Goal: Information Seeking & Learning: Learn about a topic

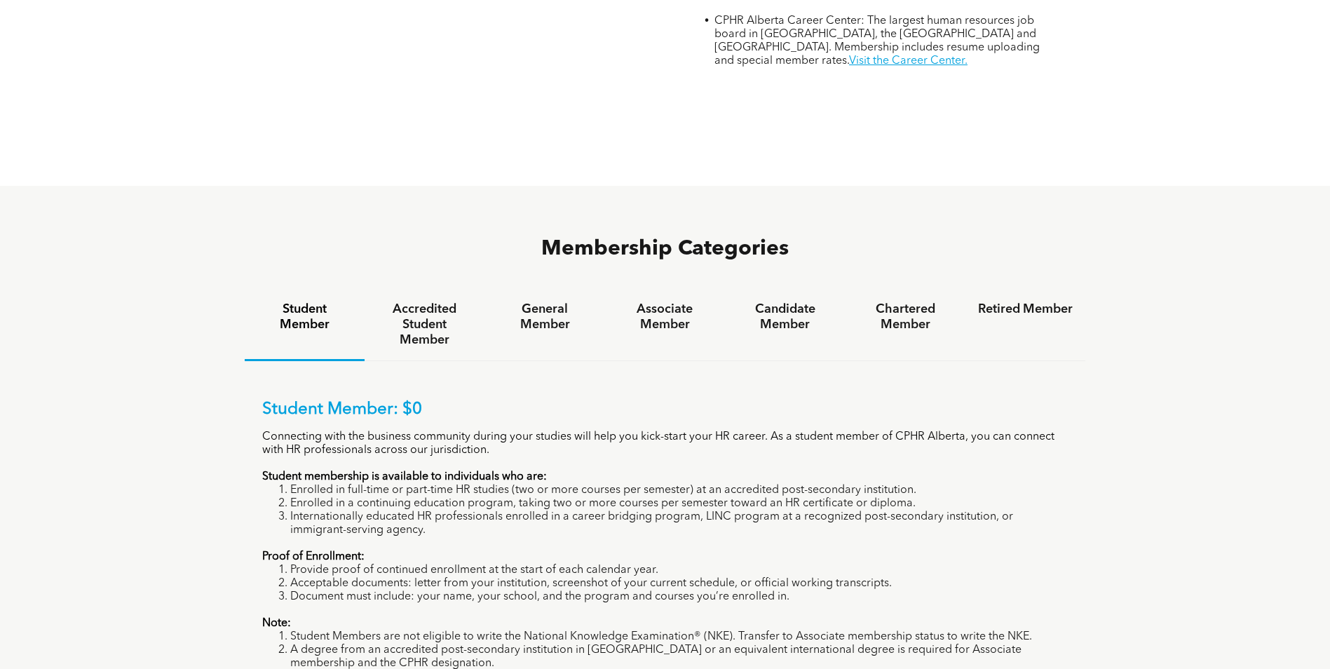
scroll to position [818, 0]
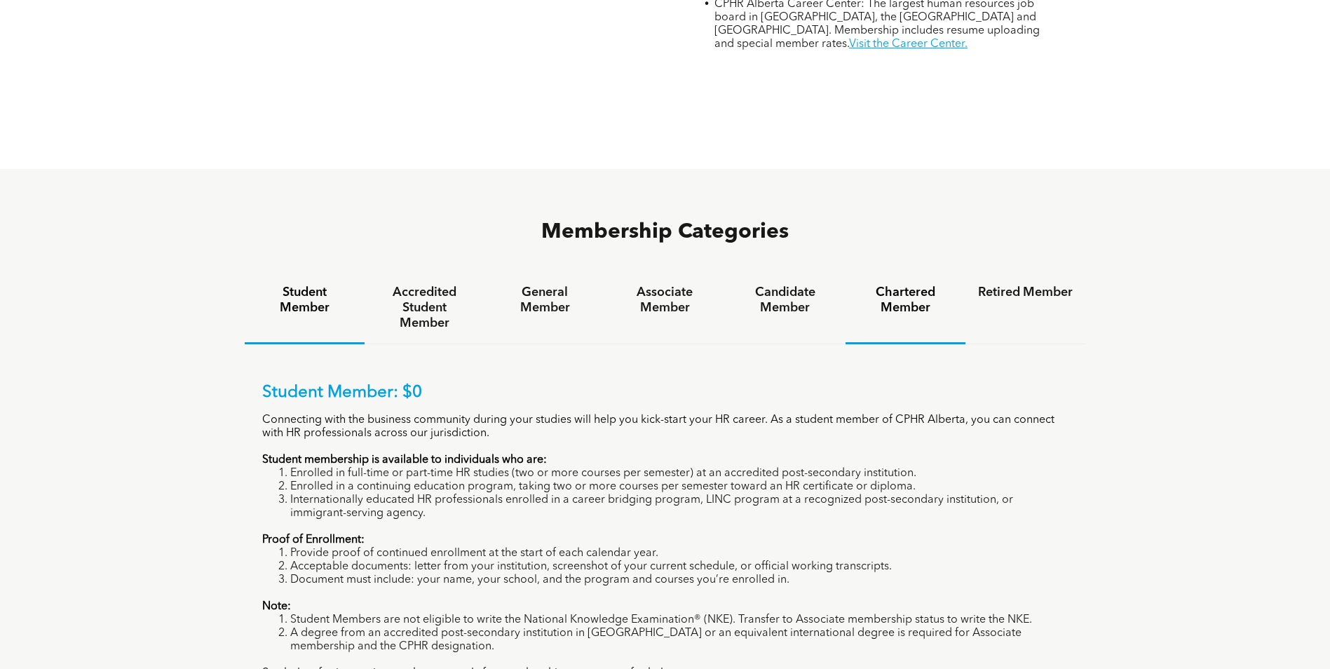
click at [917, 285] on h4 "Chartered Member" at bounding box center [905, 300] width 95 height 31
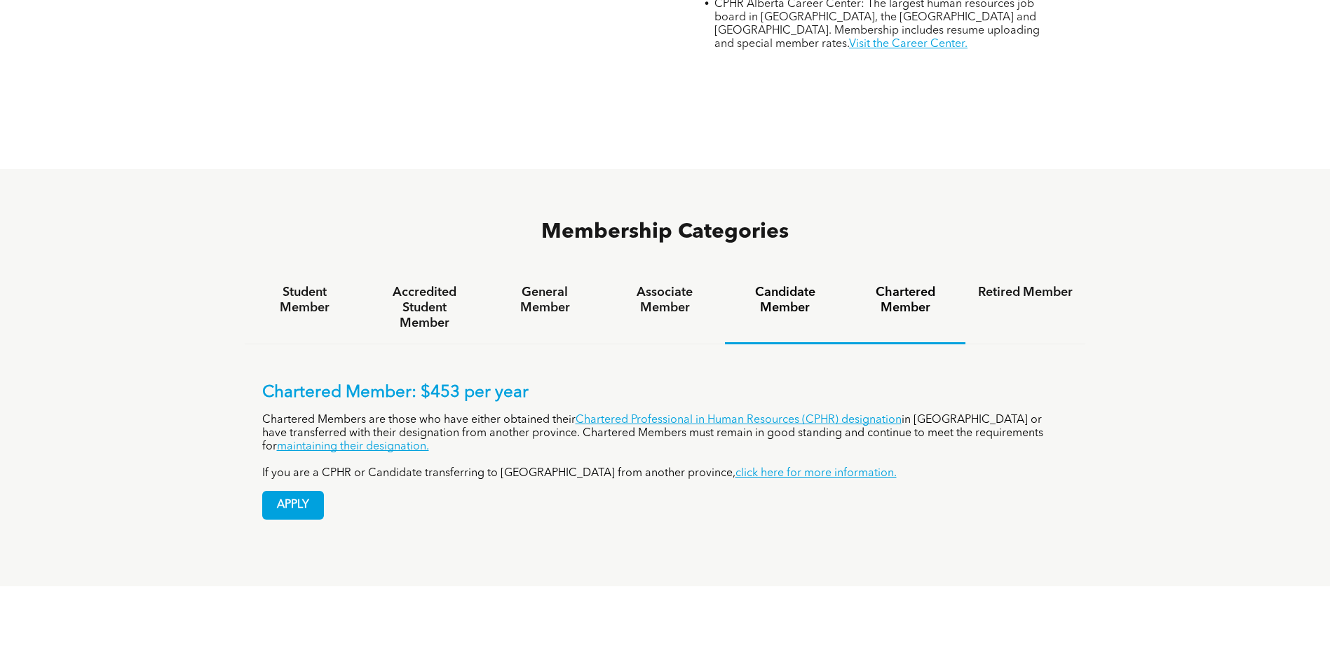
click at [773, 285] on h4 "Candidate Member" at bounding box center [785, 300] width 95 height 31
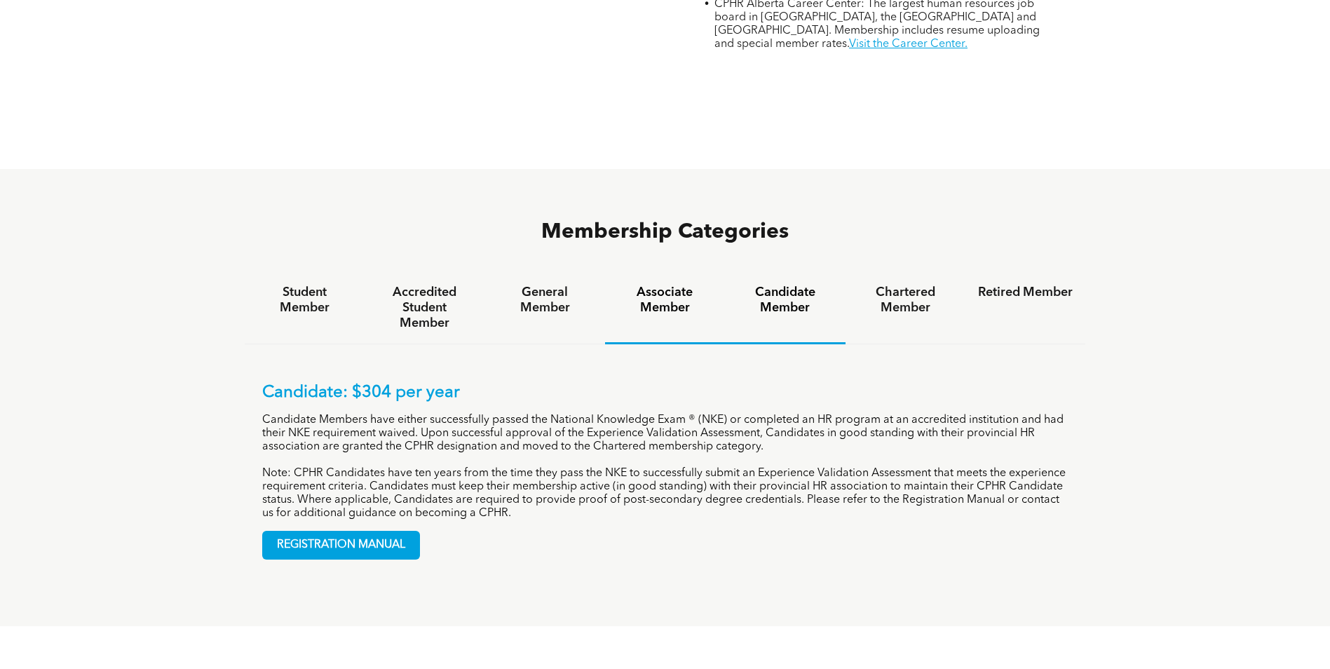
click at [666, 285] on h4 "Associate Member" at bounding box center [665, 300] width 95 height 31
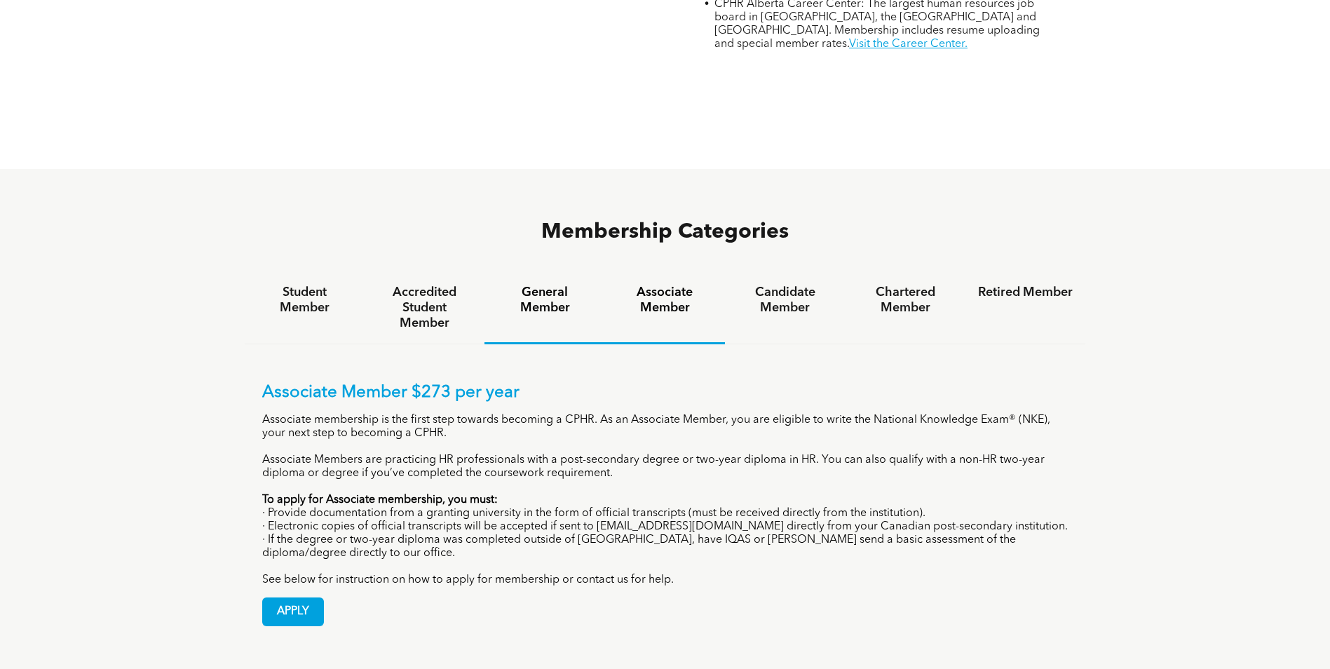
click at [530, 285] on h4 "General Member" at bounding box center [544, 300] width 95 height 31
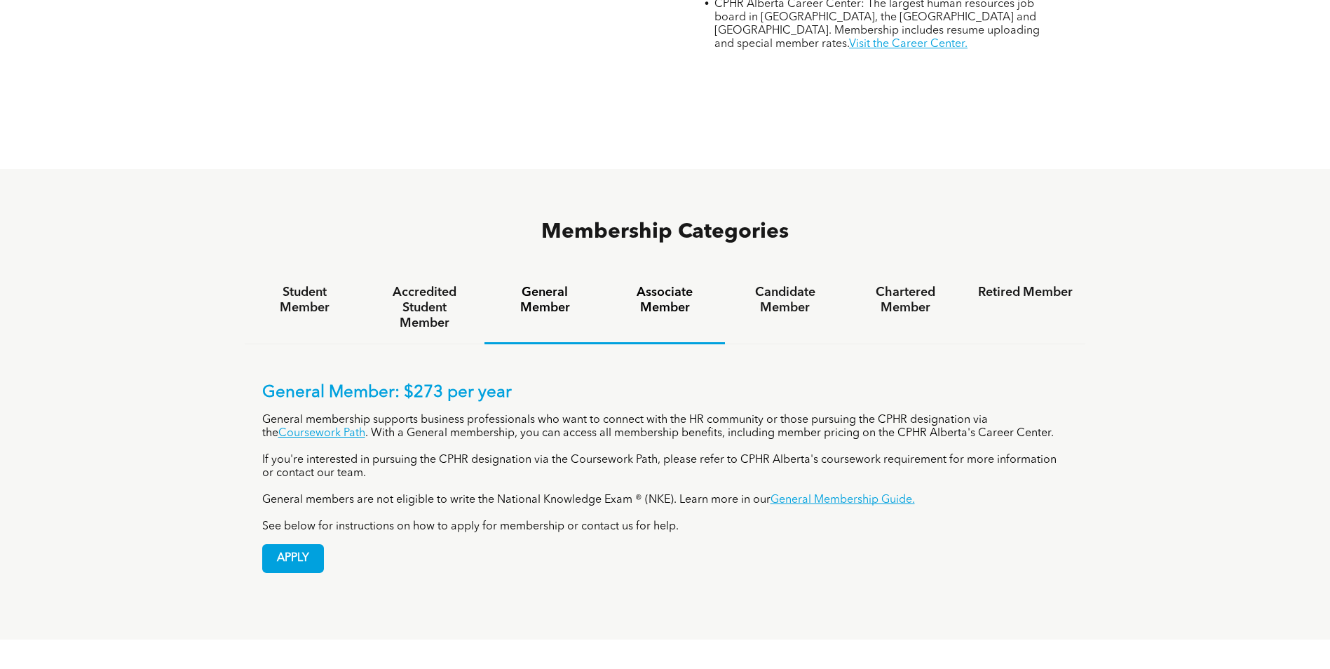
click at [681, 285] on h4 "Associate Member" at bounding box center [665, 300] width 95 height 31
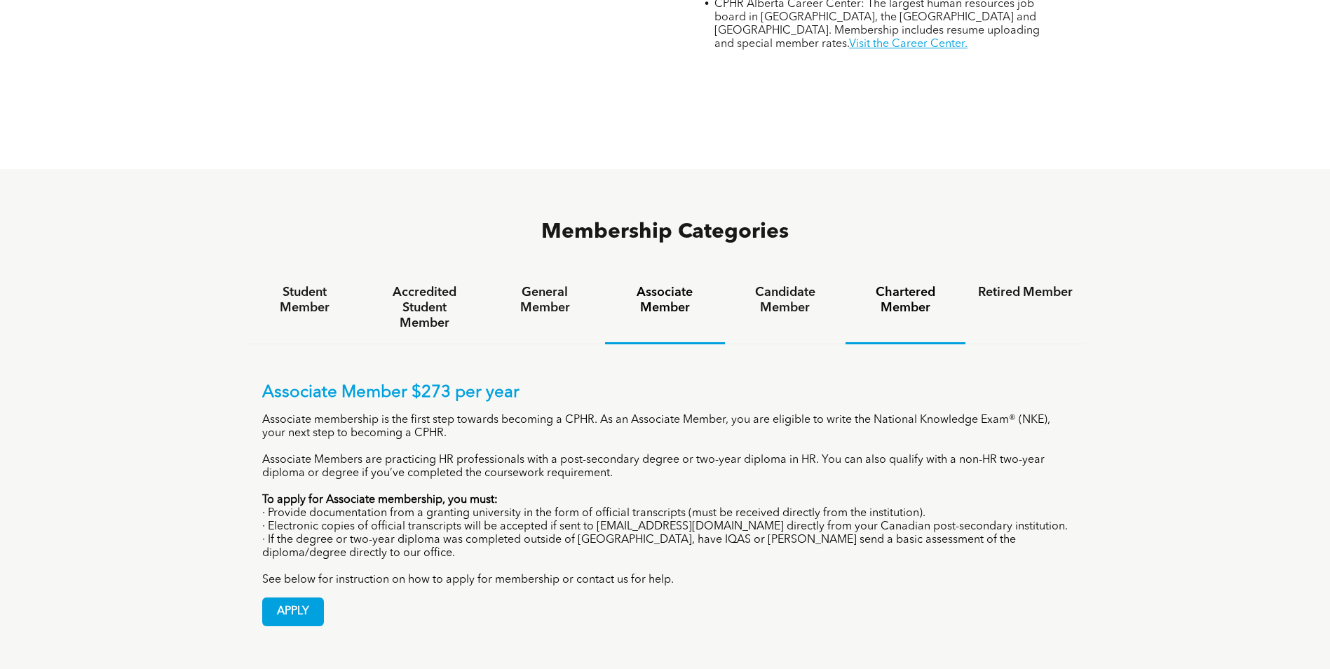
click at [895, 285] on h4 "Chartered Member" at bounding box center [905, 300] width 95 height 31
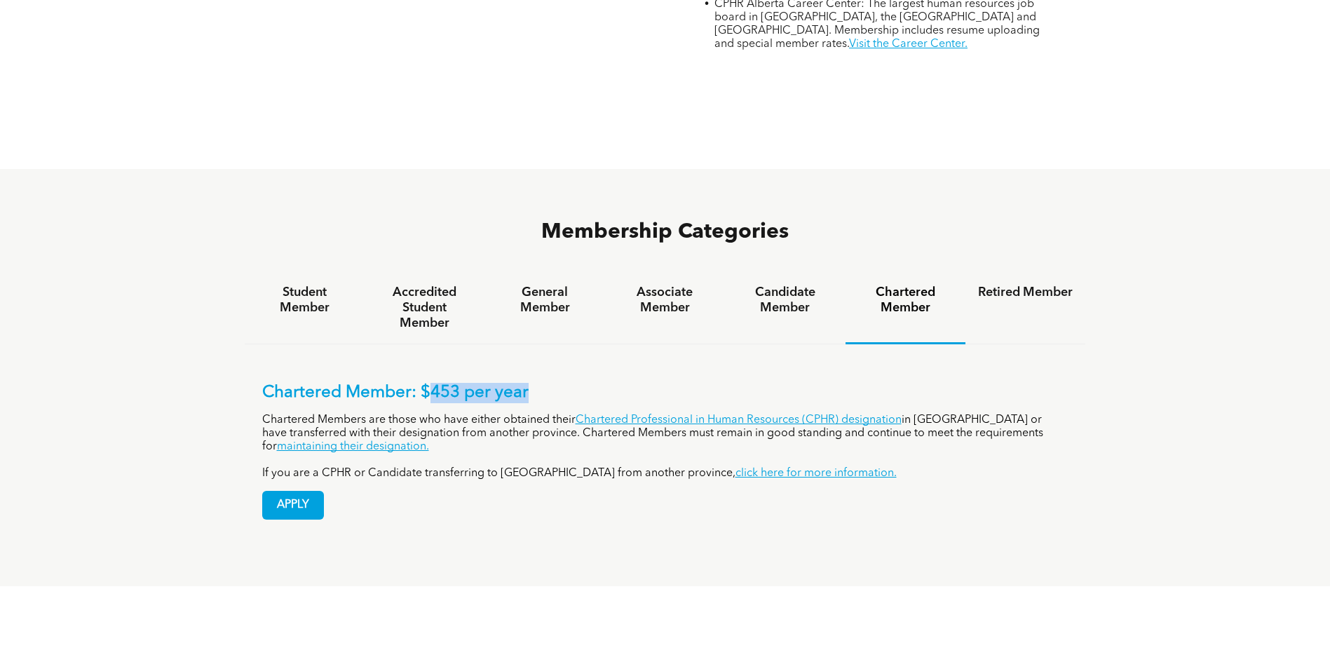
drag, startPoint x: 429, startPoint y: 339, endPoint x: 562, endPoint y: 341, distance: 133.2
click at [562, 383] on p "Chartered Member: $453 per year" at bounding box center [665, 393] width 806 height 20
click at [670, 285] on h4 "Associate Member" at bounding box center [665, 300] width 95 height 31
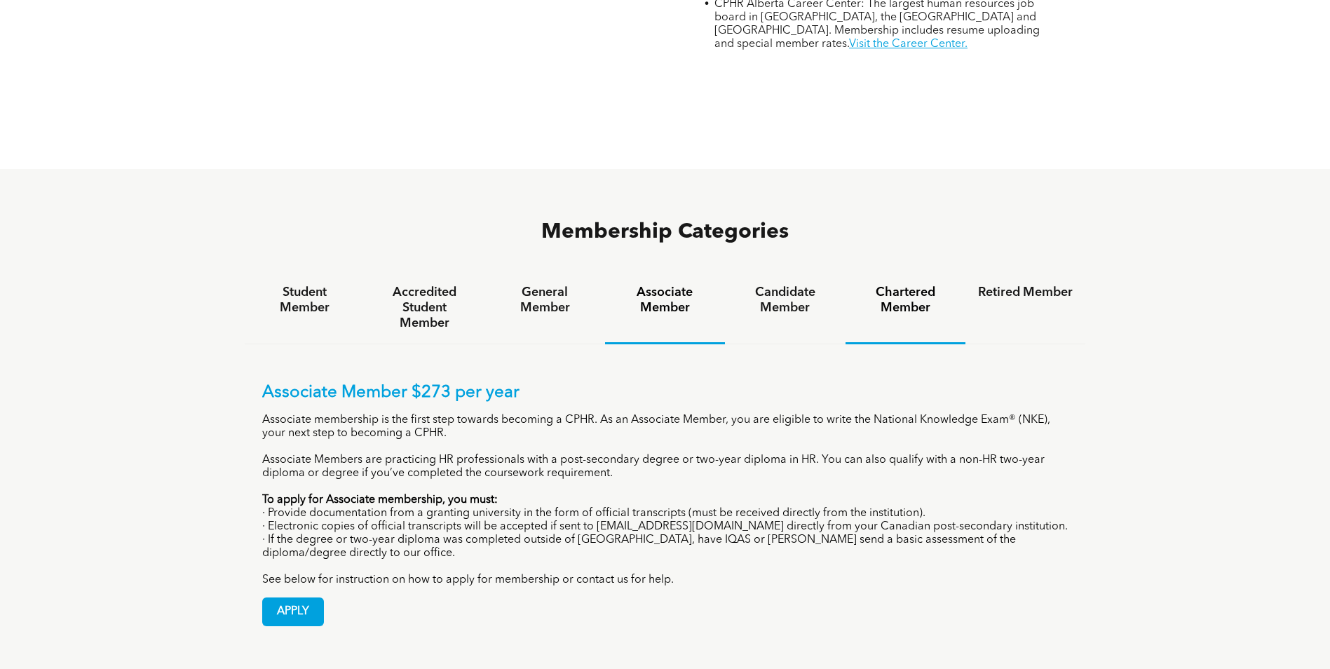
click at [886, 285] on h4 "Chartered Member" at bounding box center [905, 300] width 95 height 31
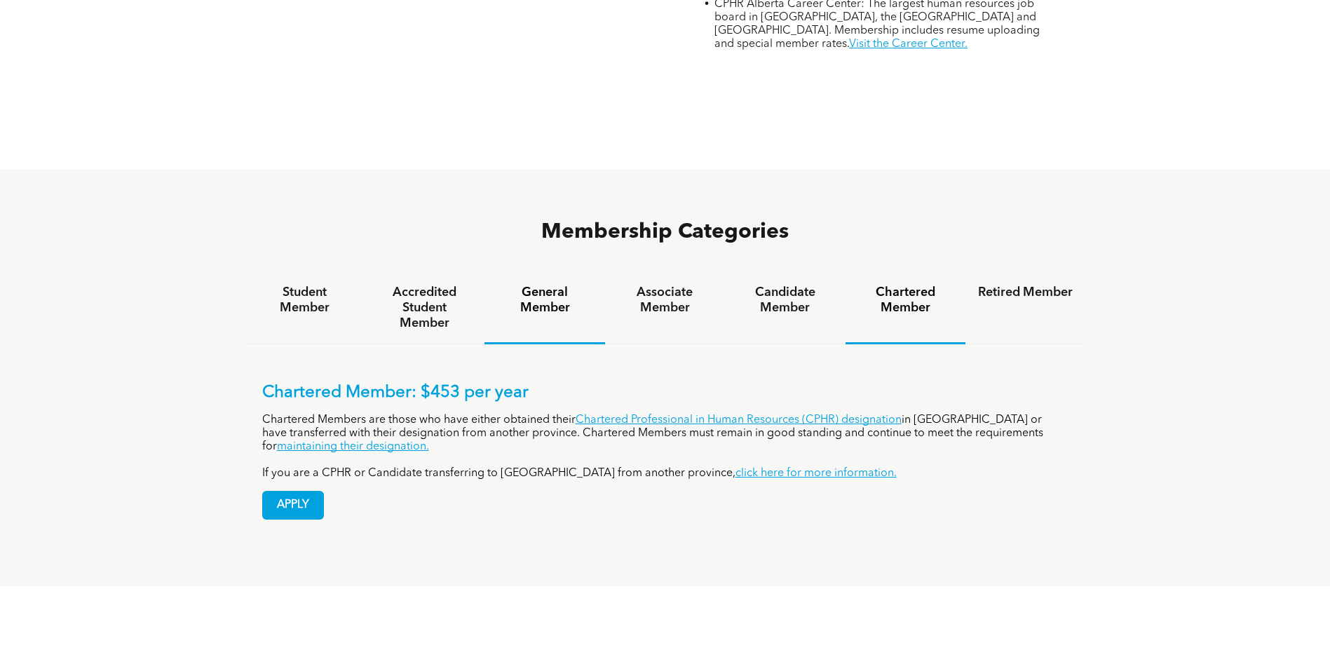
drag, startPoint x: 528, startPoint y: 262, endPoint x: 536, endPoint y: 256, distance: 10.1
click at [529, 272] on div "General Member" at bounding box center [545, 308] width 120 height 72
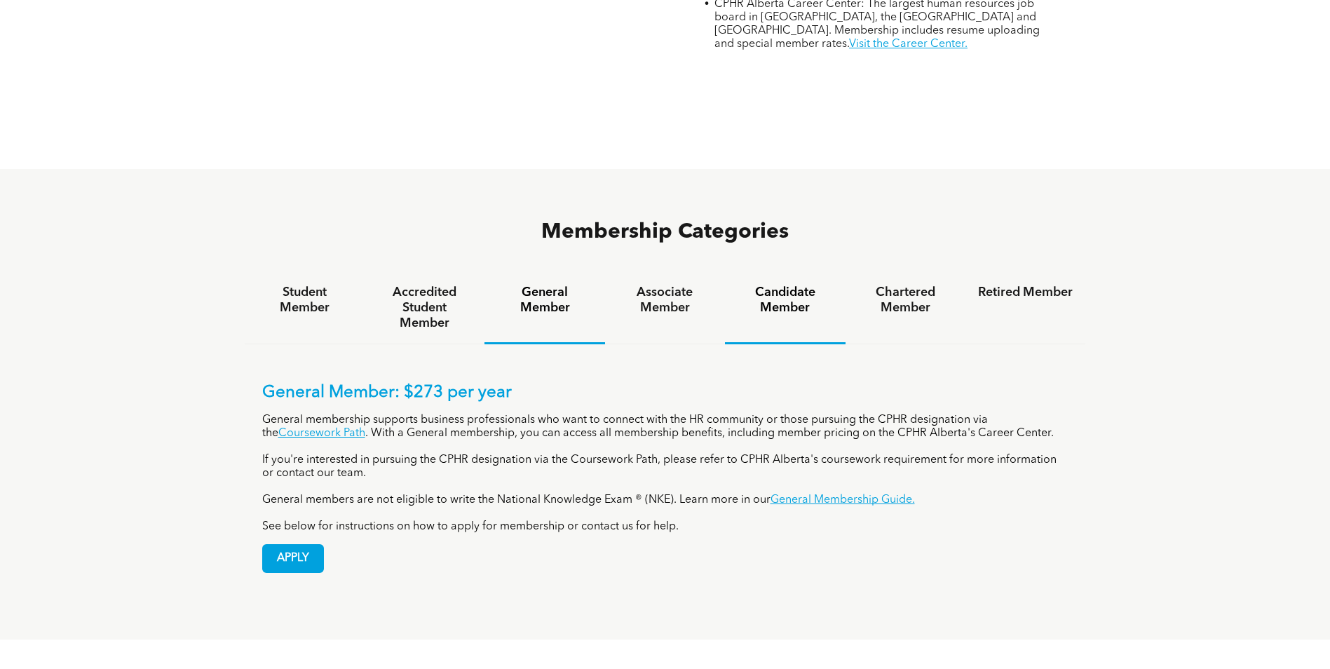
click at [783, 285] on h4 "Candidate Member" at bounding box center [785, 300] width 95 height 31
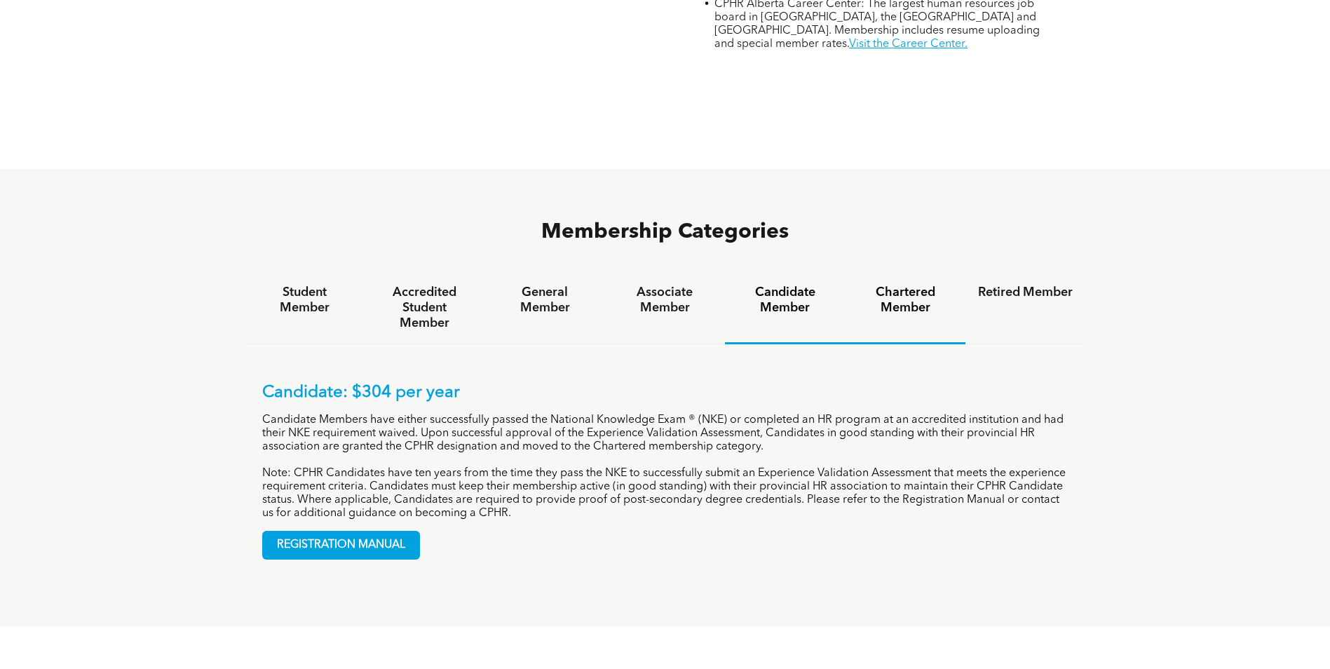
click at [894, 285] on h4 "Chartered Member" at bounding box center [905, 300] width 95 height 31
